Goal: Information Seeking & Learning: Understand process/instructions

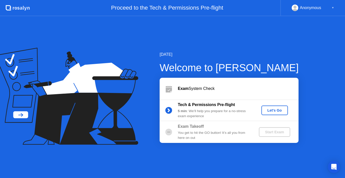
click at [276, 110] on div "Let's Go" at bounding box center [274, 110] width 22 height 4
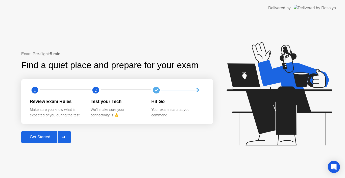
click at [50, 136] on div "Get Started" at bounding box center [40, 137] width 35 height 5
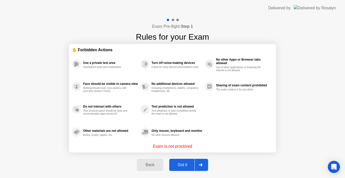
click at [187, 164] on div "Got it" at bounding box center [183, 164] width 24 height 5
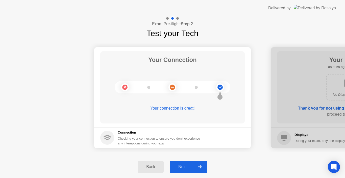
click at [181, 167] on div "Next" at bounding box center [182, 166] width 22 height 5
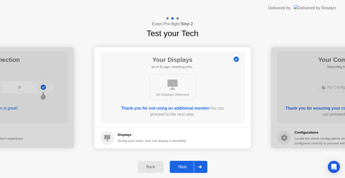
click at [185, 167] on div "Next" at bounding box center [182, 166] width 22 height 5
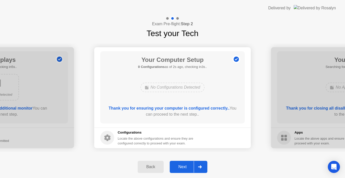
click at [184, 166] on div "Next" at bounding box center [182, 166] width 22 height 5
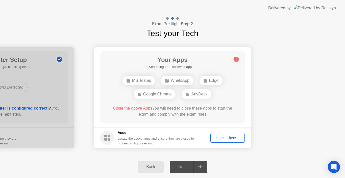
click at [232, 137] on div "Force Close..." at bounding box center [227, 138] width 31 height 4
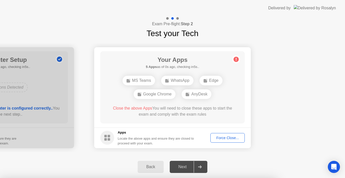
drag, startPoint x: 152, startPoint y: 113, endPoint x: 157, endPoint y: 113, distance: 5.3
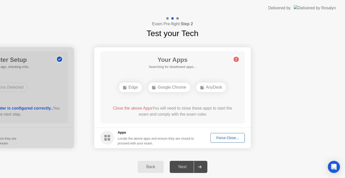
click at [231, 140] on div "Force Close..." at bounding box center [227, 138] width 31 height 4
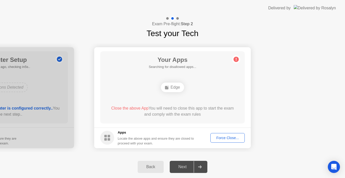
click at [181, 167] on div "Next" at bounding box center [182, 166] width 22 height 5
click at [200, 166] on icon at bounding box center [200, 166] width 4 height 3
click at [225, 139] on div "Force Close..." at bounding box center [227, 138] width 31 height 4
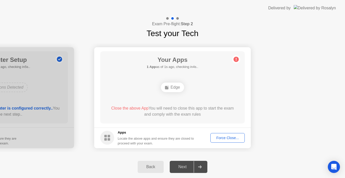
click at [199, 168] on icon at bounding box center [200, 166] width 4 height 3
click at [220, 137] on div "Force Close..." at bounding box center [227, 138] width 31 height 4
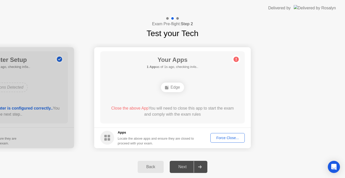
click at [124, 138] on div "Locate the above apps and ensure they are closed to proceed with your exam." at bounding box center [156, 141] width 76 height 10
click at [230, 141] on button "Force Close..." at bounding box center [227, 138] width 34 height 10
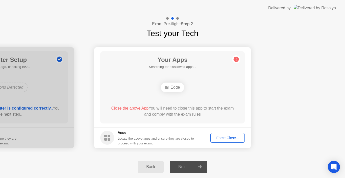
drag, startPoint x: 181, startPoint y: 164, endPoint x: 157, endPoint y: 169, distance: 25.2
click at [181, 164] on div "Next" at bounding box center [182, 166] width 22 height 5
click at [153, 168] on div "Back" at bounding box center [150, 166] width 23 height 5
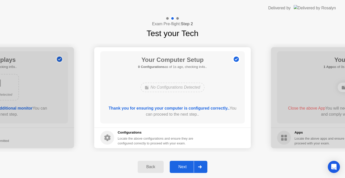
click at [177, 167] on div "Next" at bounding box center [182, 166] width 22 height 5
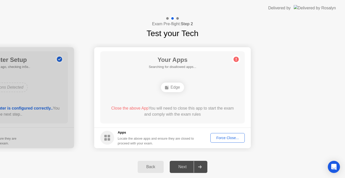
click at [222, 140] on div "Force Close..." at bounding box center [227, 138] width 31 height 4
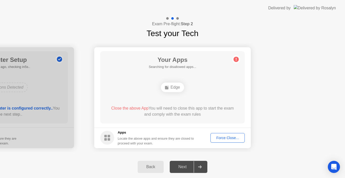
click at [235, 60] on circle at bounding box center [235, 59] width 5 height 5
drag, startPoint x: 182, startPoint y: 169, endPoint x: 194, endPoint y: 168, distance: 11.6
click at [184, 168] on div "Next" at bounding box center [182, 166] width 22 height 5
click at [200, 166] on icon at bounding box center [200, 166] width 4 height 3
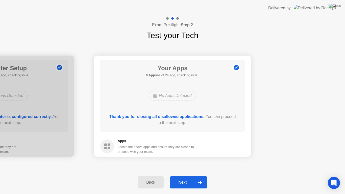
click at [340, 6] on img at bounding box center [334, 6] width 13 height 4
